Goal: Find specific page/section: Find specific page/section

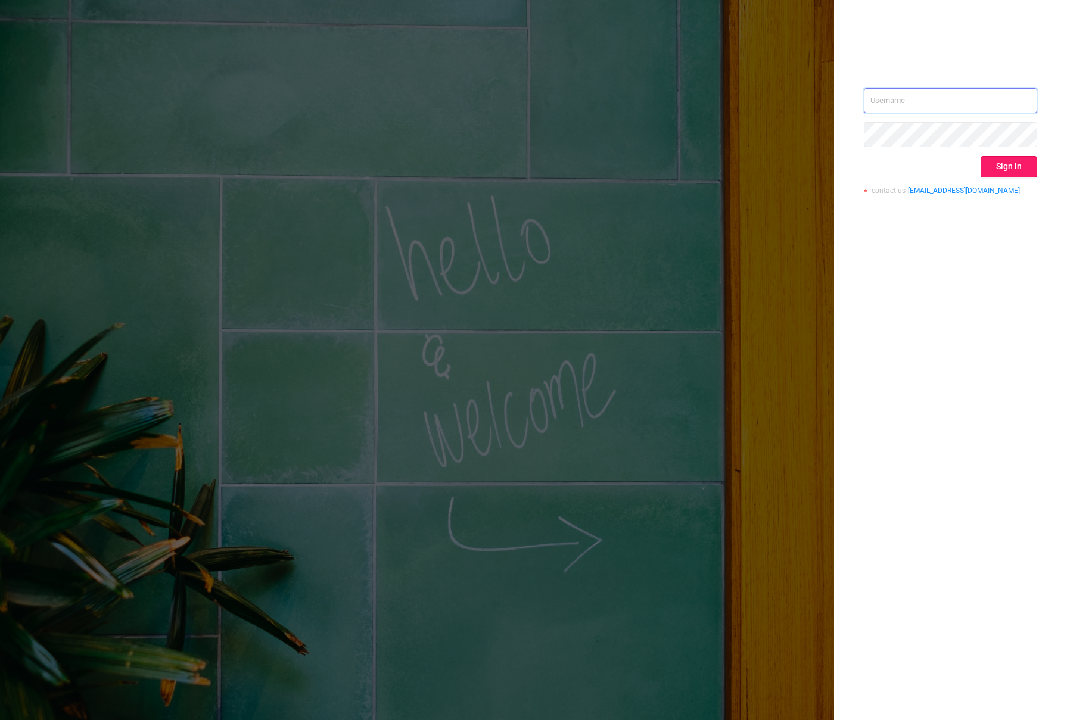
type input "o@d2rinternetholdings.com"
click at [1003, 159] on button "Sign in" at bounding box center [1008, 166] width 57 height 21
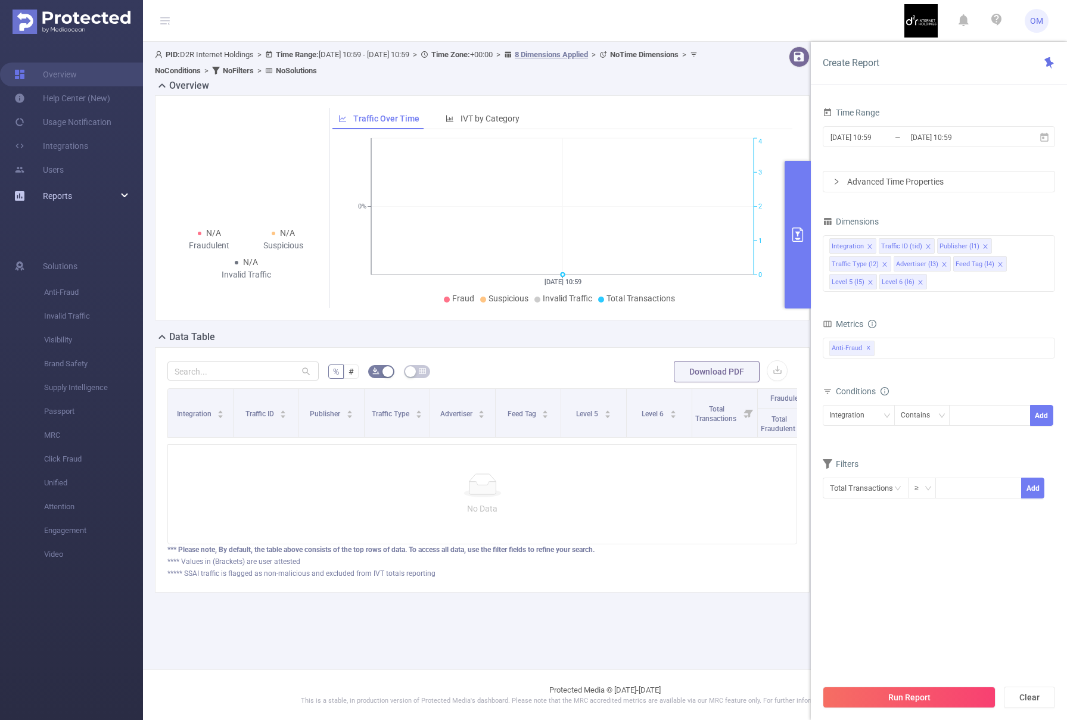
click at [85, 204] on div "Reports" at bounding box center [71, 196] width 143 height 24
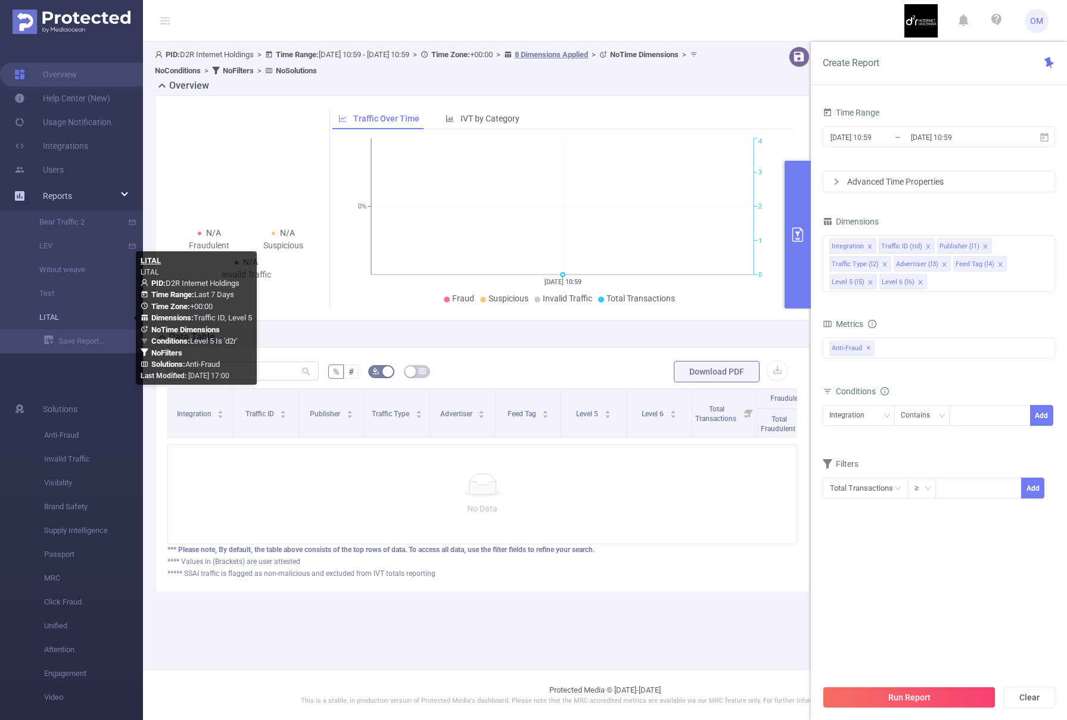
click at [64, 314] on link "LITAL" at bounding box center [76, 318] width 105 height 24
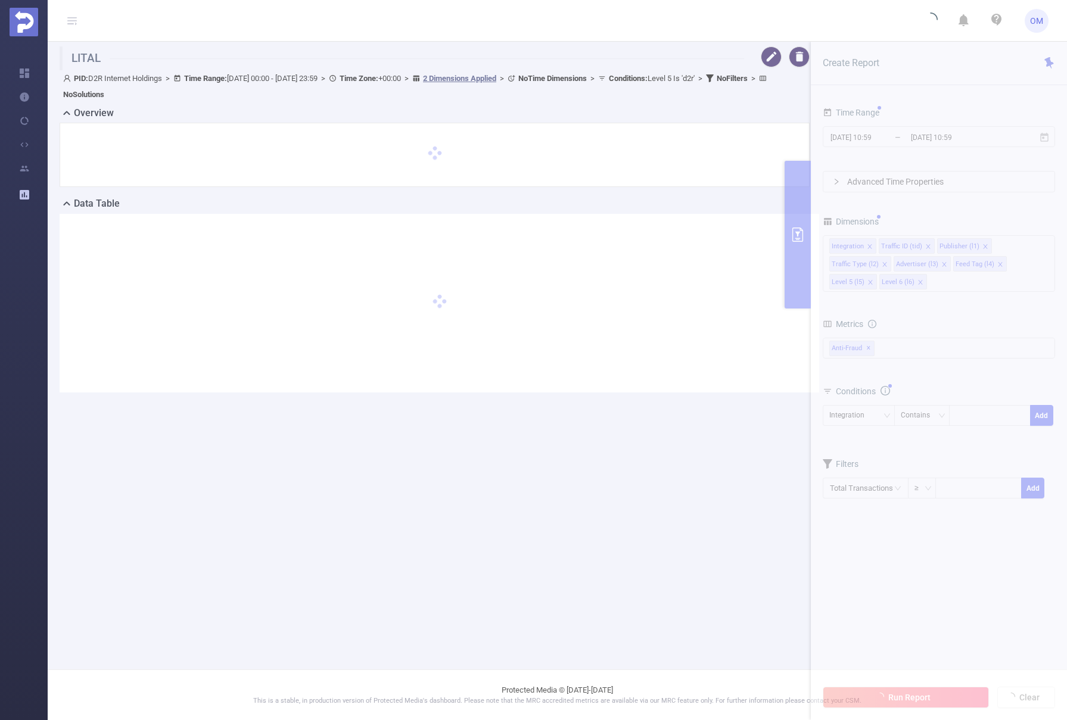
type input "2025-09-02 00:00"
type input "2025-09-08 23:59"
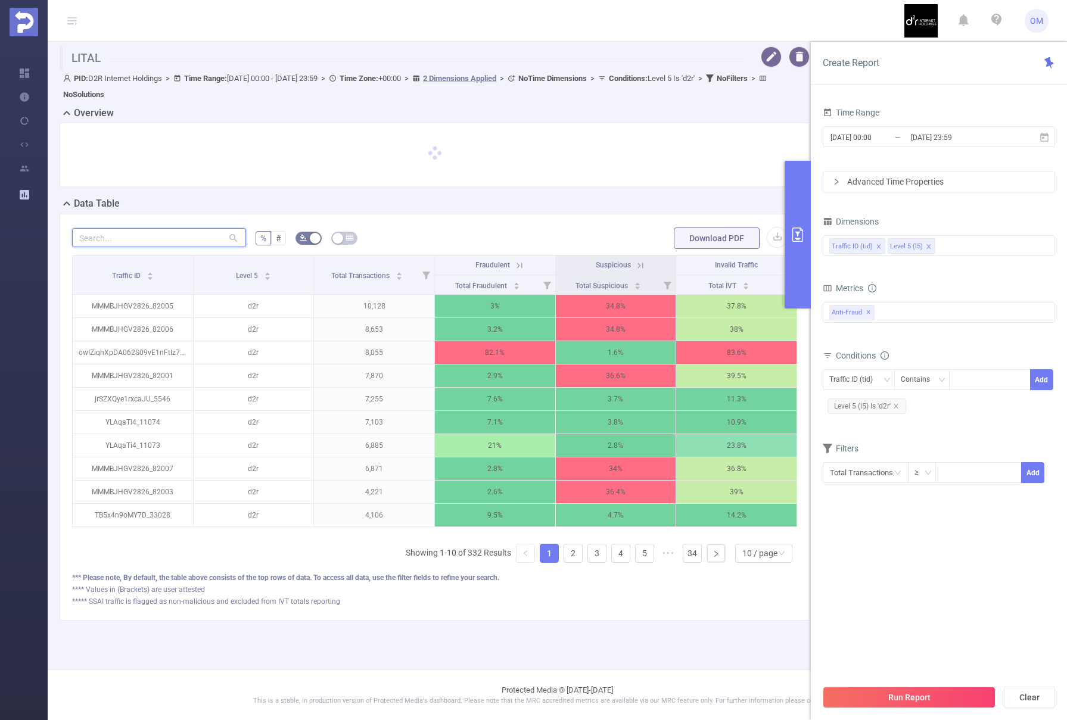
click at [169, 238] on input "text" at bounding box center [159, 237] width 174 height 19
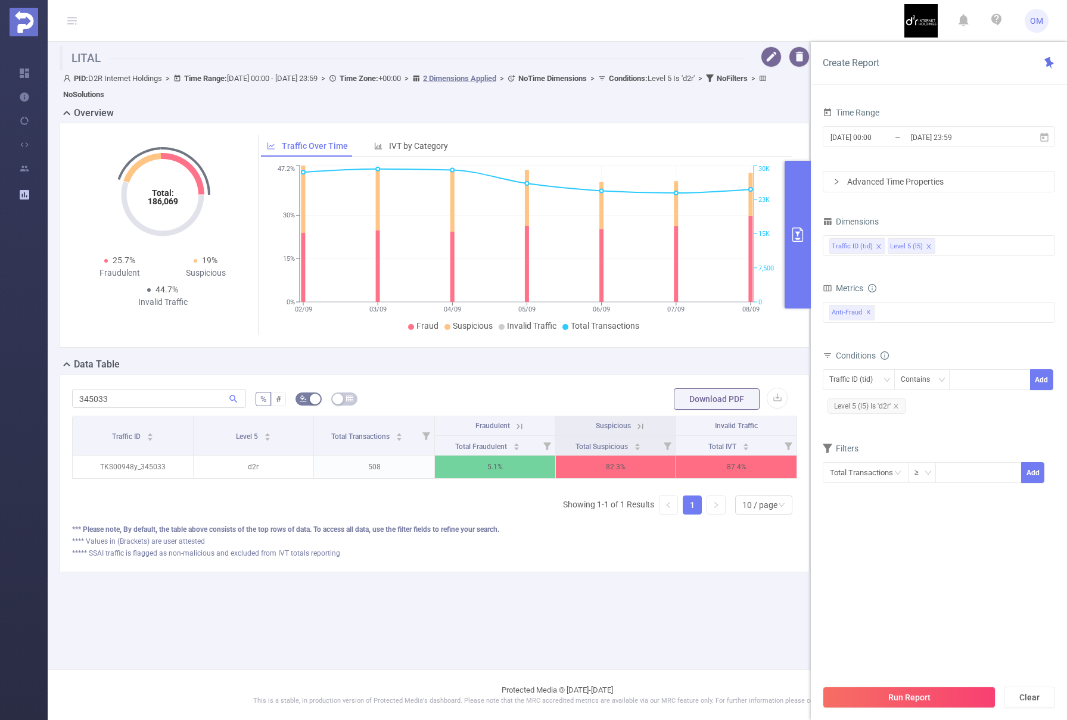
click at [791, 216] on button "primary" at bounding box center [798, 235] width 26 height 148
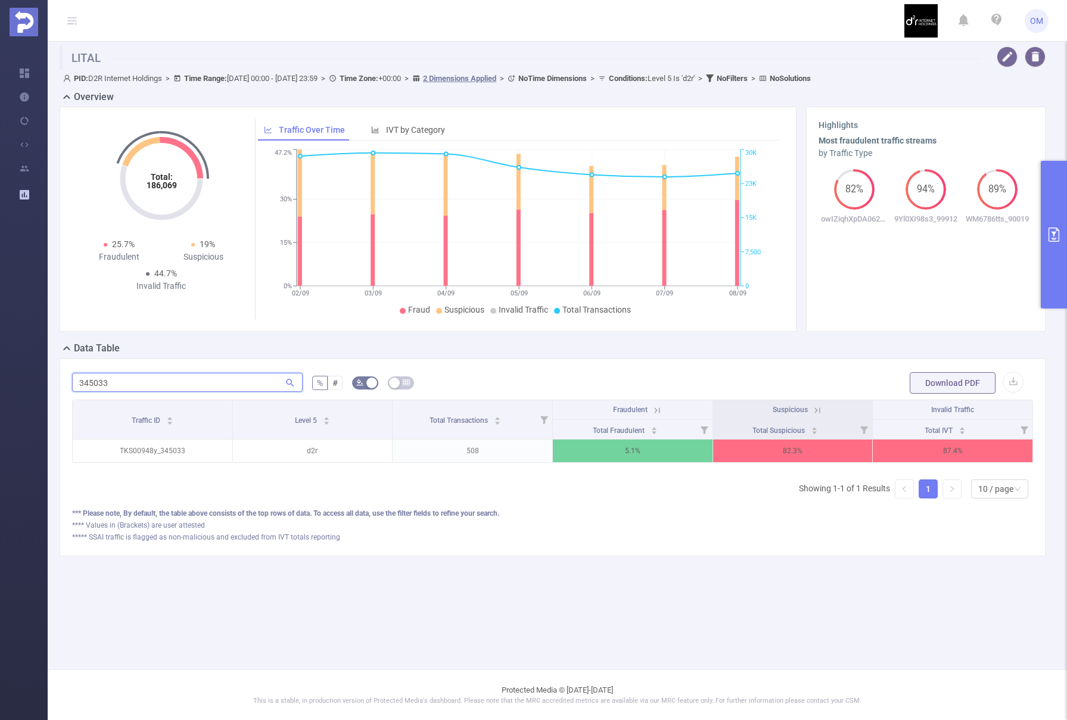
click at [228, 385] on input "345033" at bounding box center [187, 382] width 231 height 19
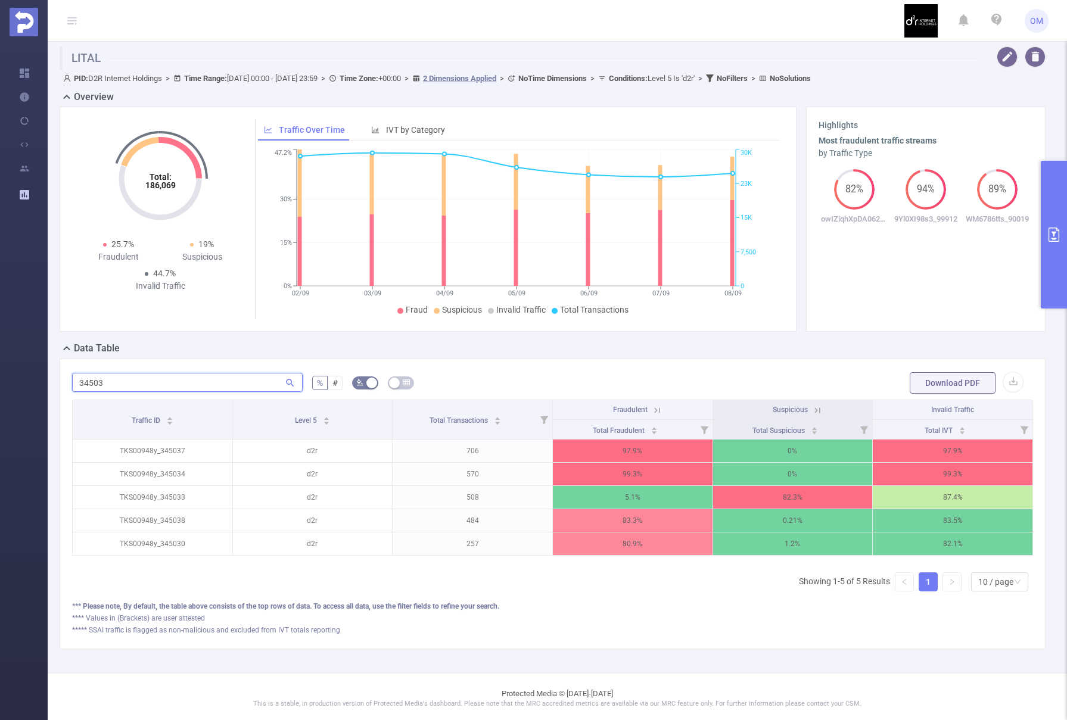
type input "345033"
